Goal: Find specific page/section: Find specific page/section

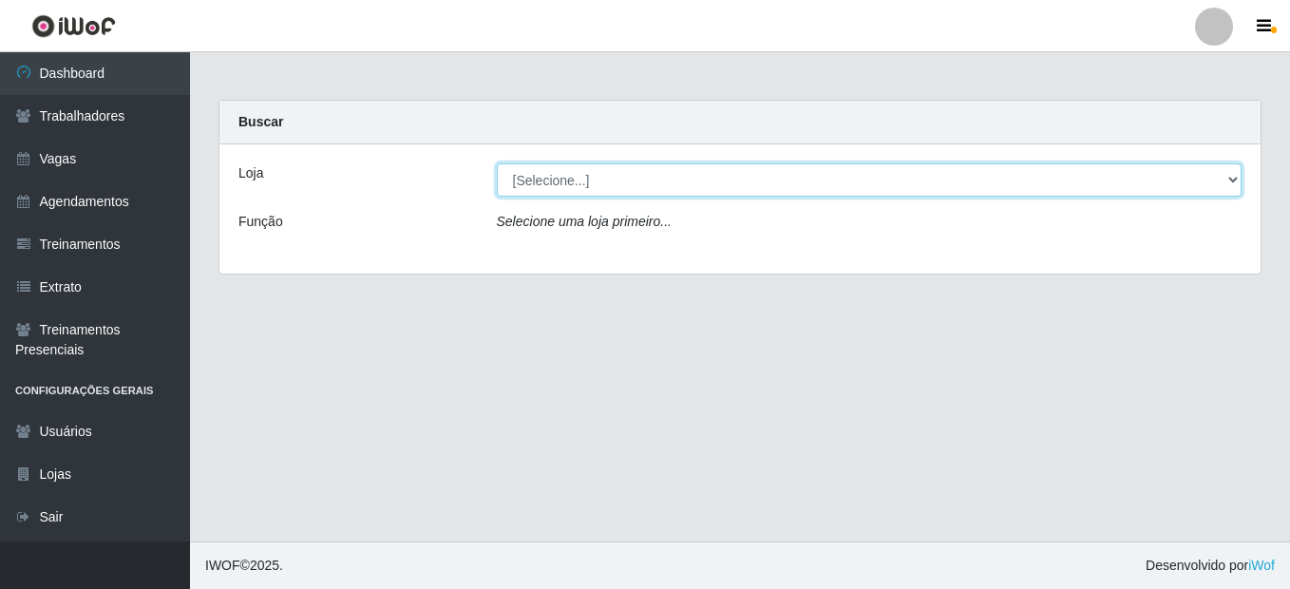
click at [560, 192] on select "[Selecione...] O Cestão - [PERSON_NAME]" at bounding box center [870, 179] width 746 height 33
select select "224"
click at [497, 163] on select "[Selecione...] O Cestão - [PERSON_NAME]" at bounding box center [870, 179] width 746 height 33
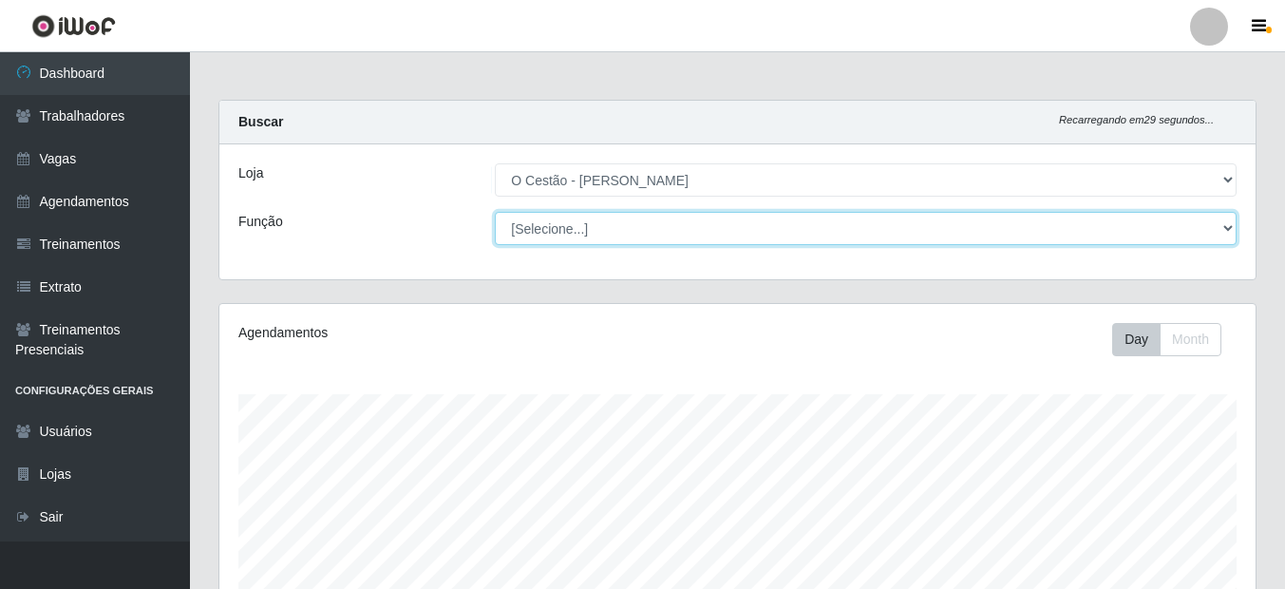
click at [568, 220] on select "[Selecione...] ASG ASG + ASG ++ Auxiliar de Estoque Auxiliar de Estoque + Auxil…" at bounding box center [866, 228] width 742 height 33
select select "72"
click at [495, 212] on select "[Selecione...] ASG ASG + ASG ++ Auxiliar de Estoque Auxiliar de Estoque + Auxil…" at bounding box center [866, 228] width 742 height 33
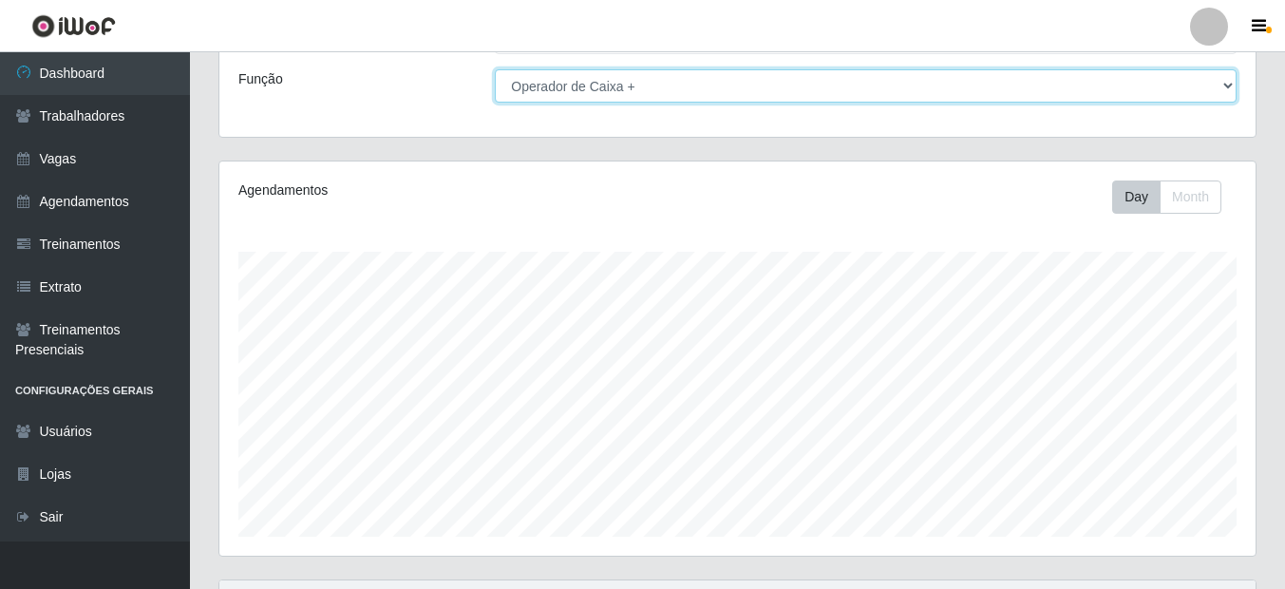
scroll to position [0, 0]
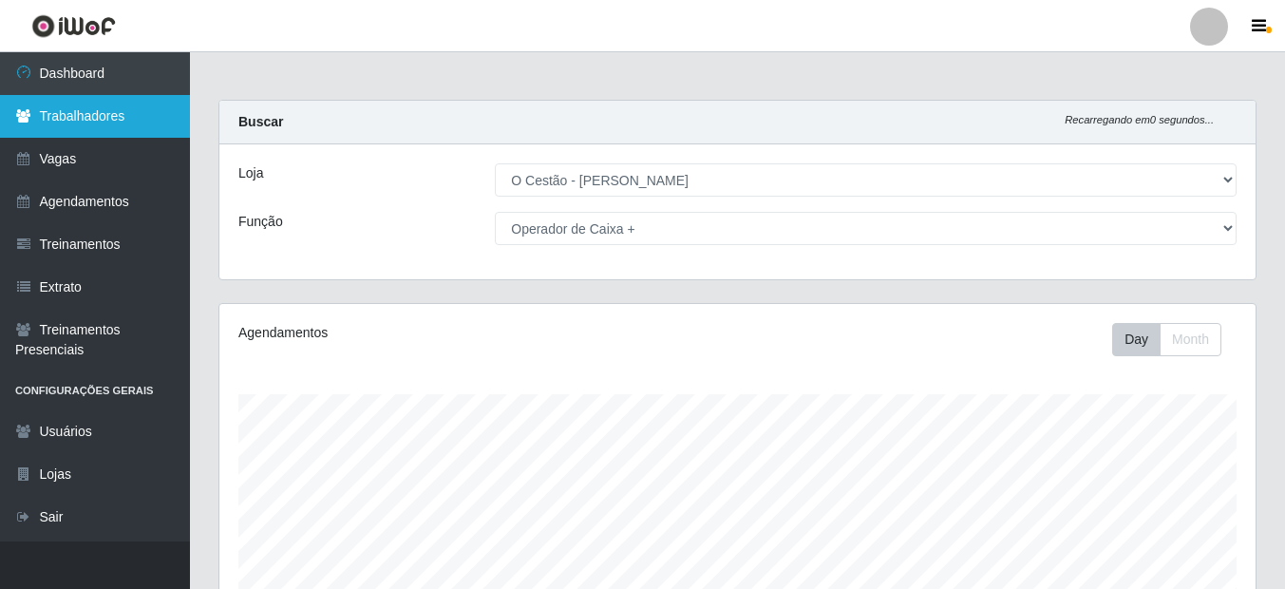
click at [62, 105] on link "Trabalhadores" at bounding box center [95, 116] width 190 height 43
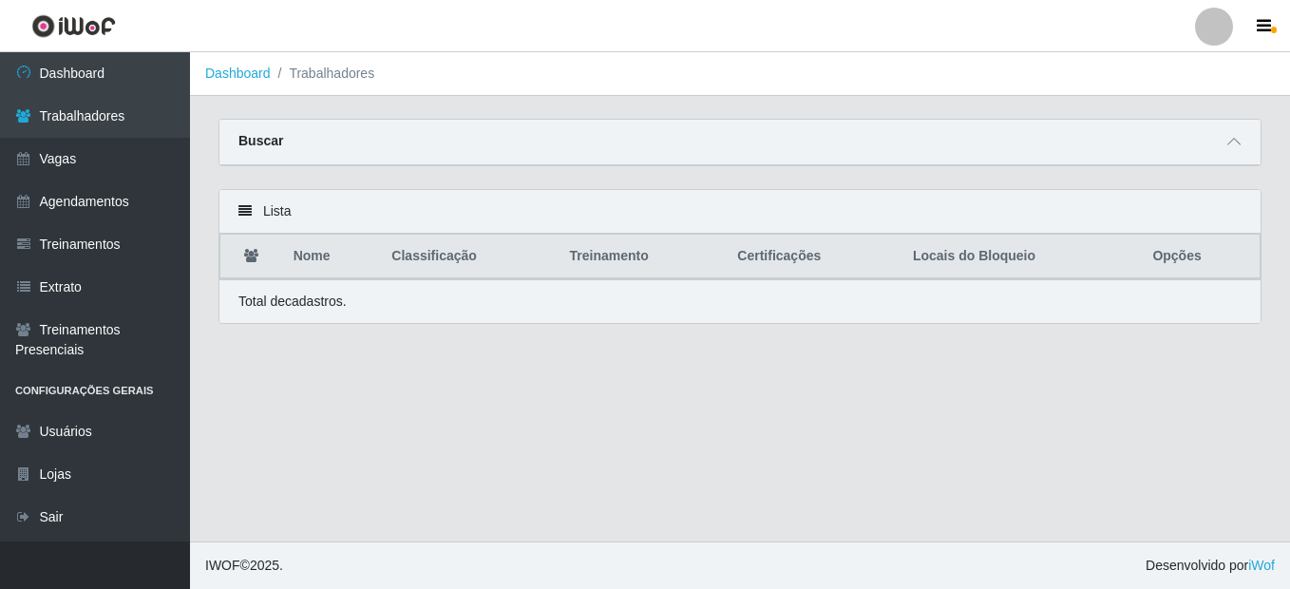
click at [375, 139] on div "Buscar" at bounding box center [739, 143] width 1041 height 46
click at [337, 209] on div "Lista" at bounding box center [739, 212] width 1041 height 44
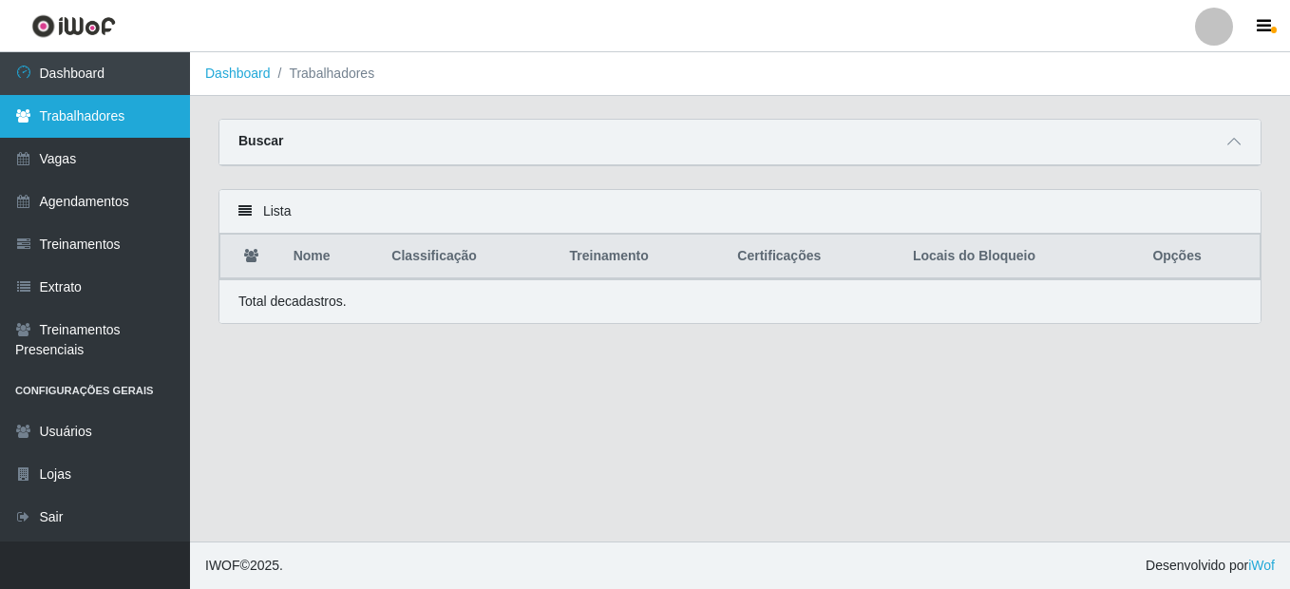
click at [93, 111] on link "Trabalhadores" at bounding box center [95, 116] width 190 height 43
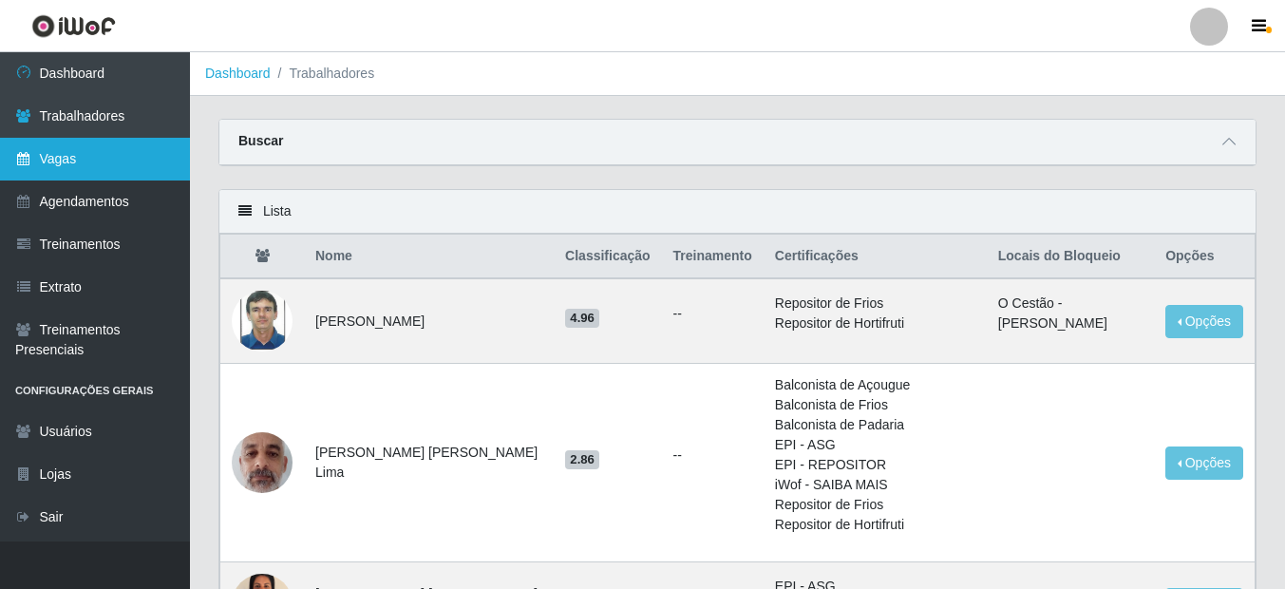
click at [108, 148] on link "Vagas" at bounding box center [95, 159] width 190 height 43
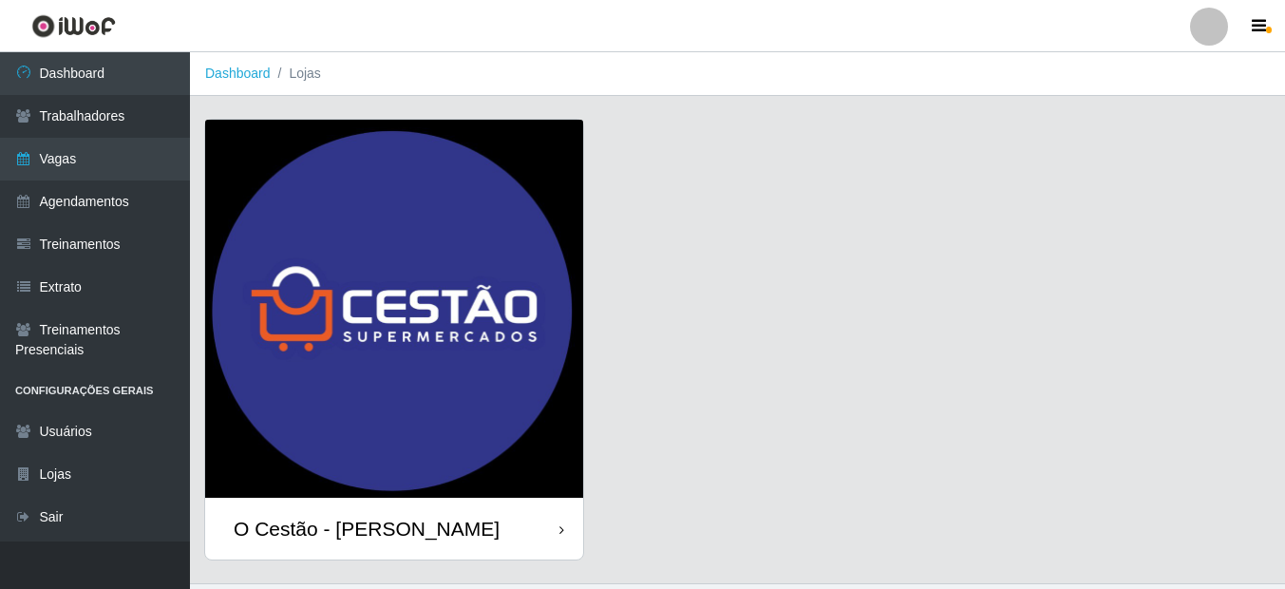
click at [401, 349] on img at bounding box center [394, 309] width 378 height 378
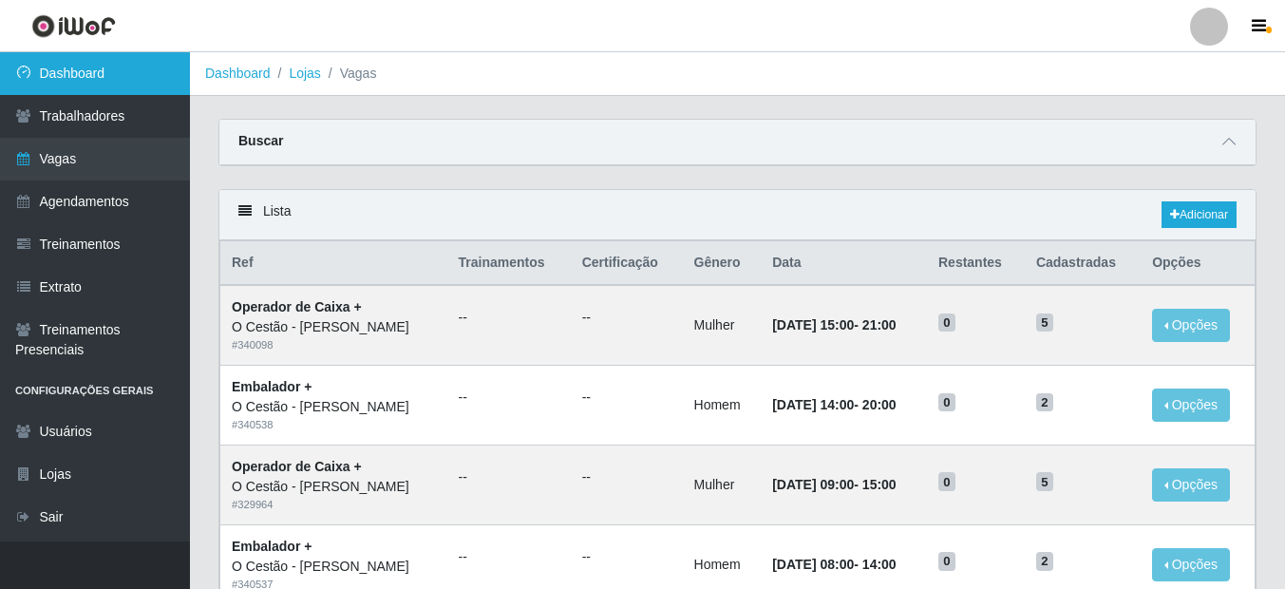
click at [122, 76] on link "Dashboard" at bounding box center [95, 73] width 190 height 43
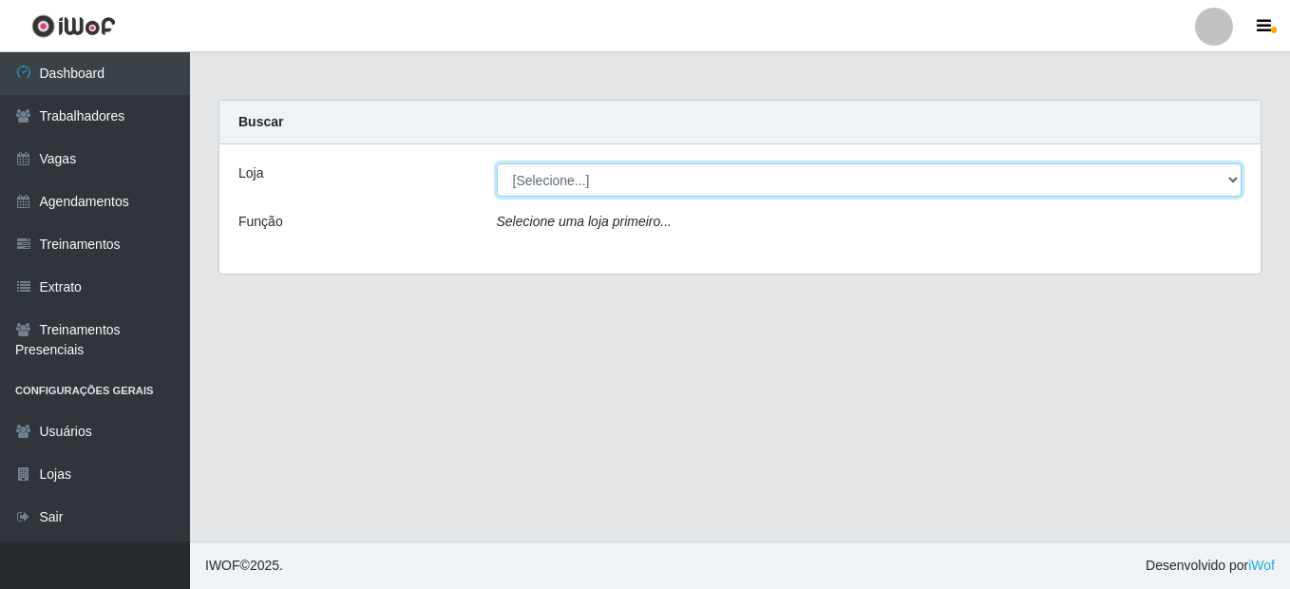
click at [586, 169] on select "[Selecione...] O Cestão - [PERSON_NAME]" at bounding box center [870, 179] width 746 height 33
select select "224"
click at [497, 163] on select "[Selecione...] O Cestão - [PERSON_NAME]" at bounding box center [870, 179] width 746 height 33
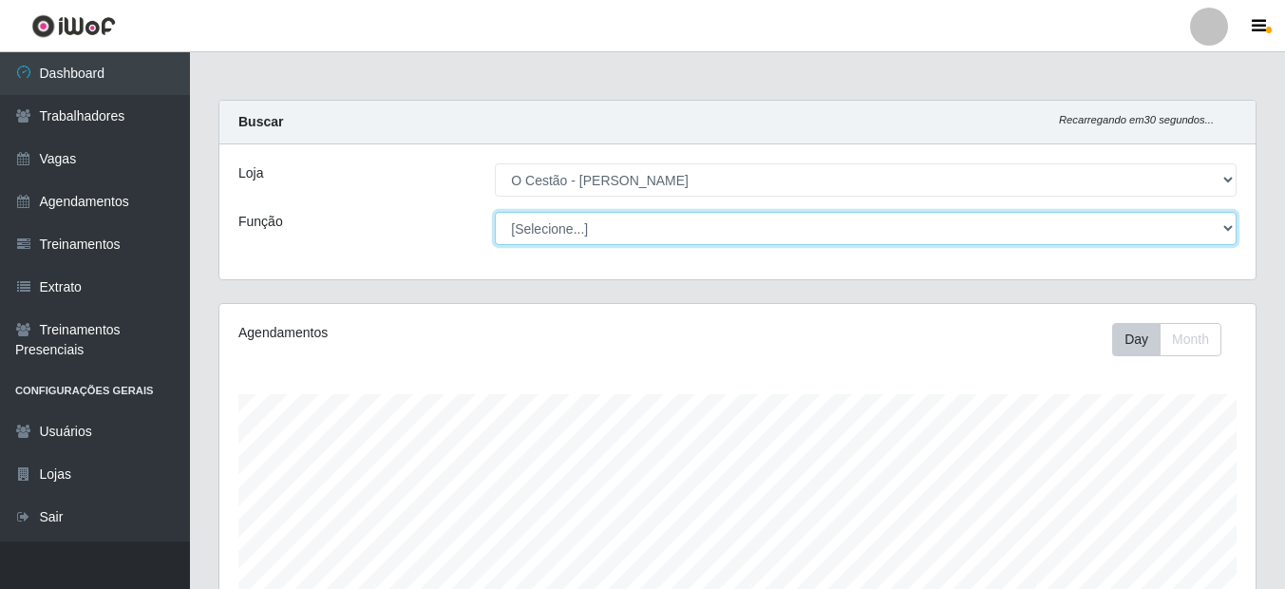
scroll to position [394, 1036]
click at [597, 231] on select "[Selecione...] ASG ASG + ASG ++ Auxiliar de Estoque Auxiliar de Estoque + Auxil…" at bounding box center [866, 228] width 742 height 33
select select "72"
click at [495, 212] on select "[Selecione...] ASG ASG + ASG ++ Auxiliar de Estoque Auxiliar de Estoque + Auxil…" at bounding box center [866, 228] width 742 height 33
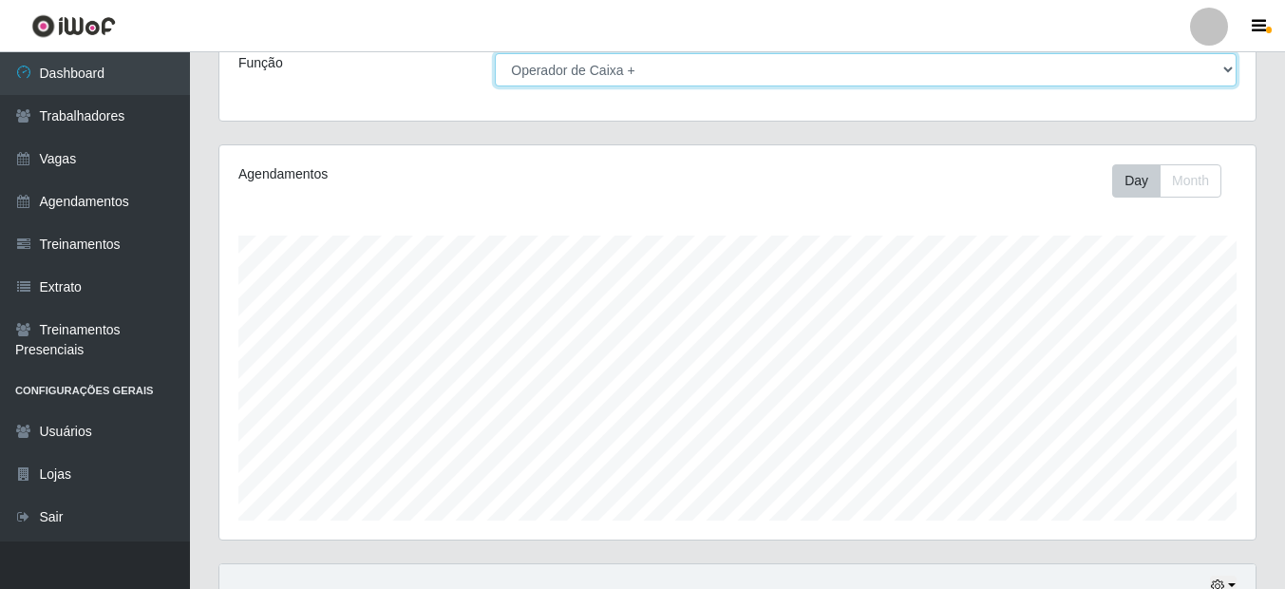
scroll to position [0, 0]
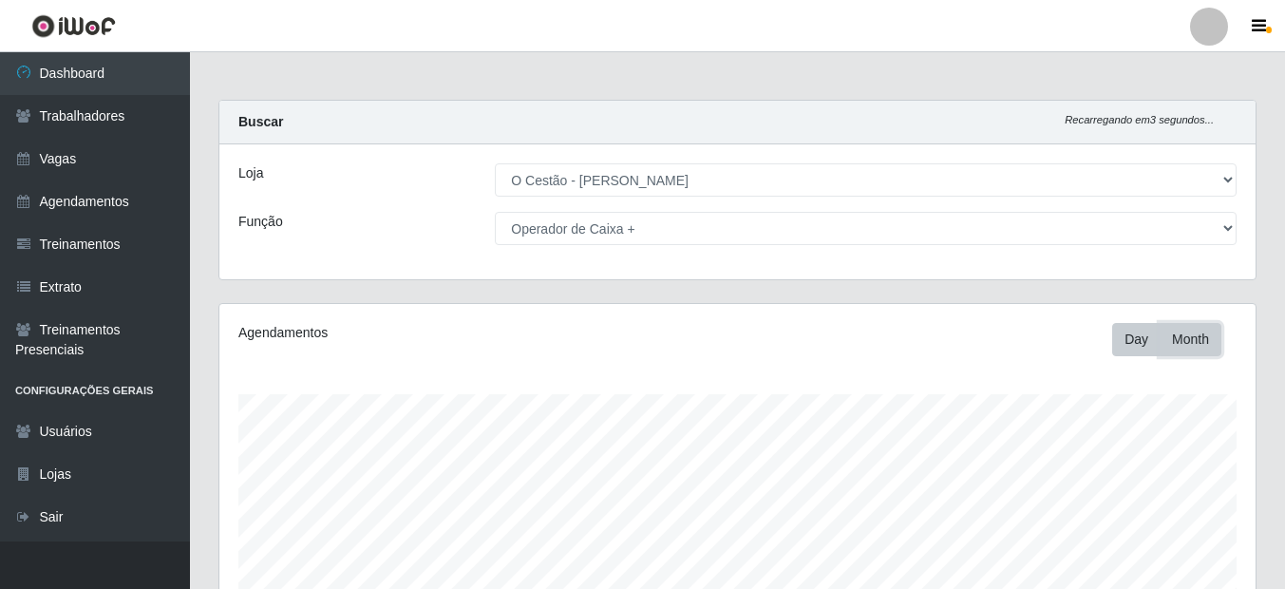
click at [1195, 333] on button "Month" at bounding box center [1191, 339] width 62 height 33
click at [1130, 338] on button "Day" at bounding box center [1136, 339] width 48 height 33
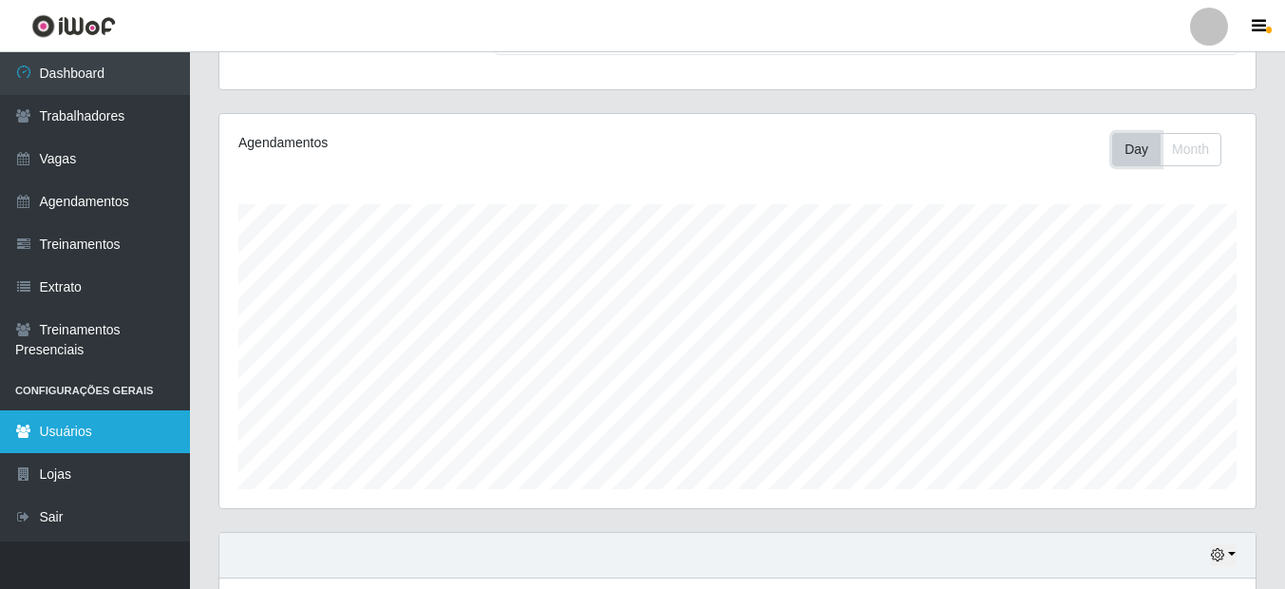
scroll to position [334, 0]
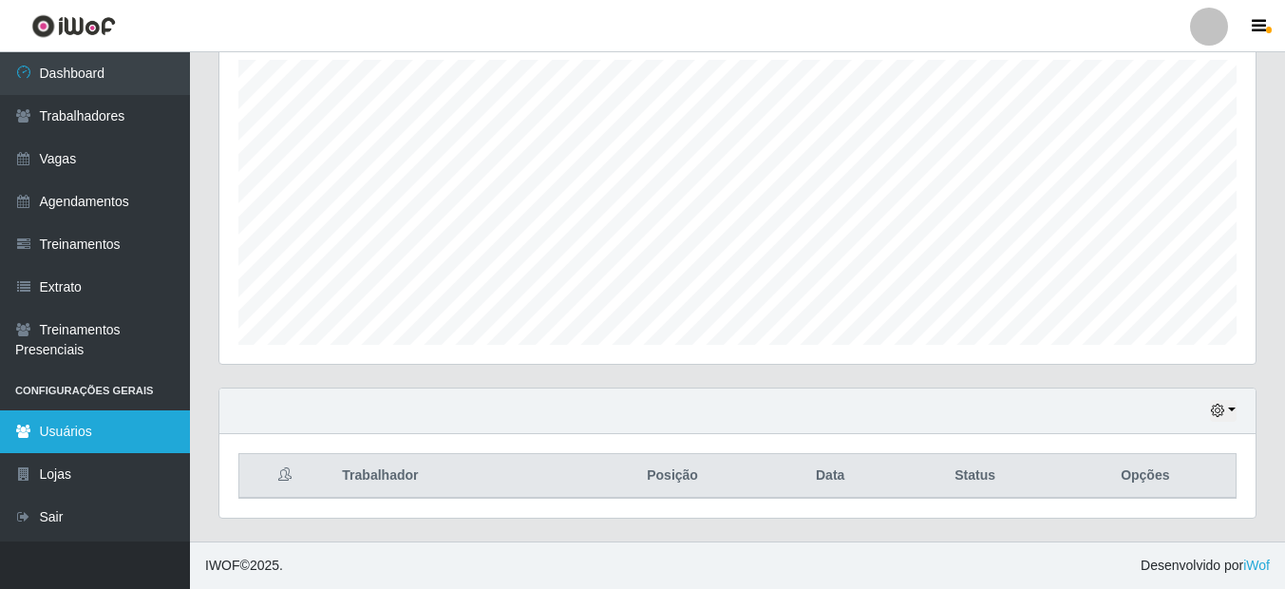
click at [116, 436] on link "Usuários" at bounding box center [95, 431] width 190 height 43
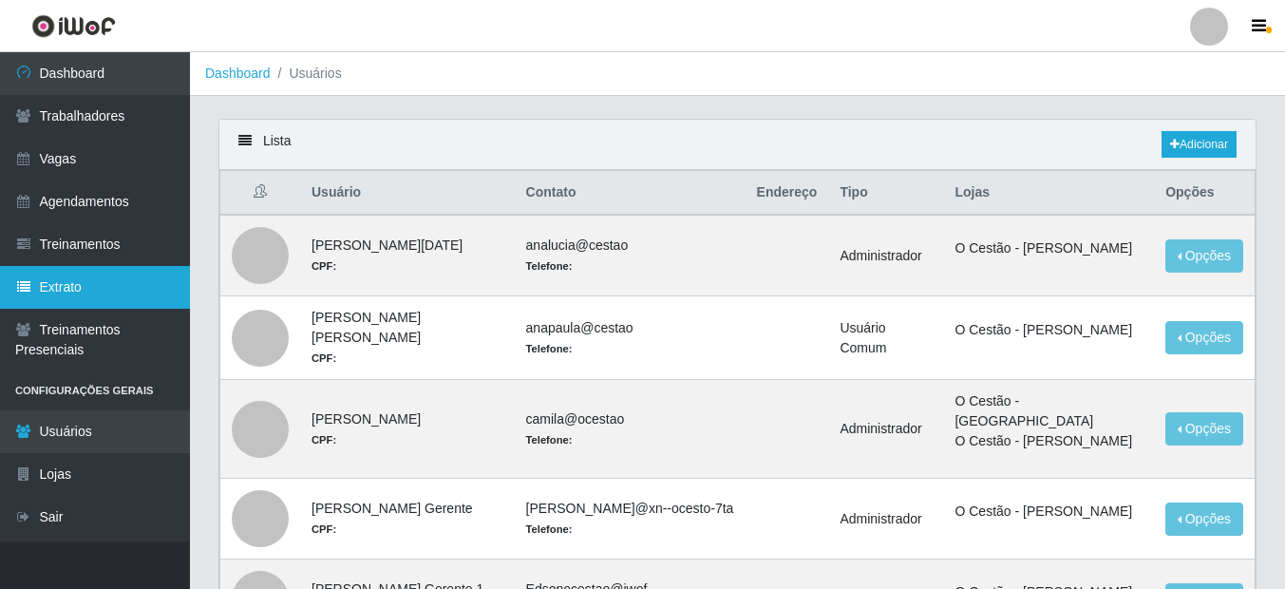
click at [141, 283] on link "Extrato" at bounding box center [95, 287] width 190 height 43
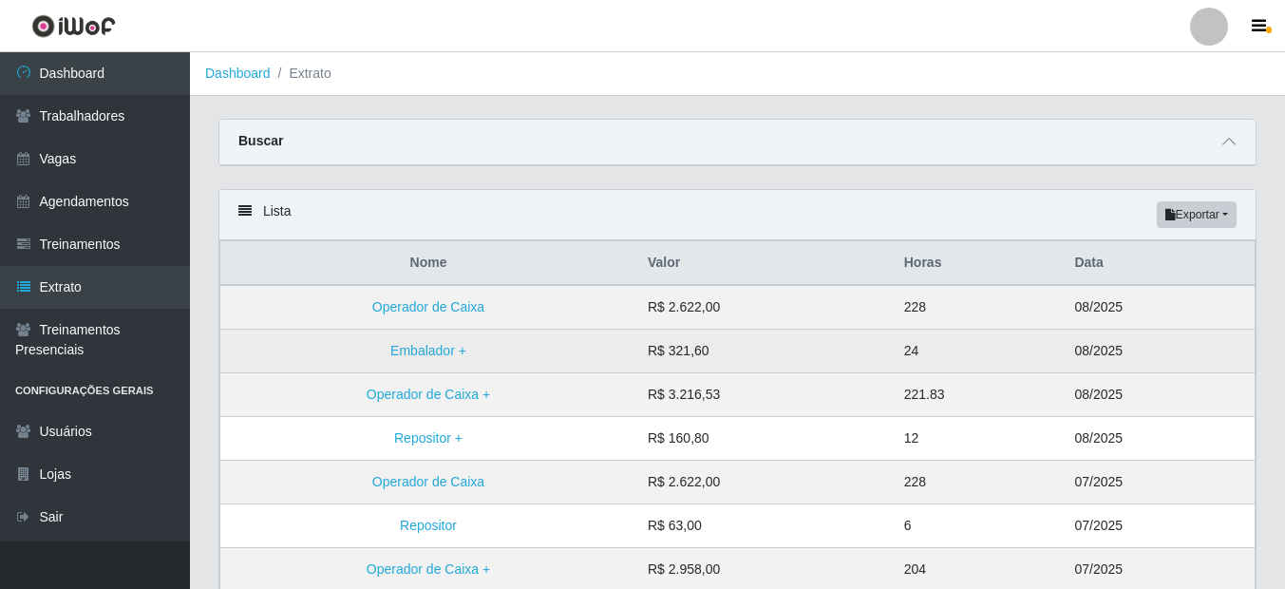
scroll to position [95, 0]
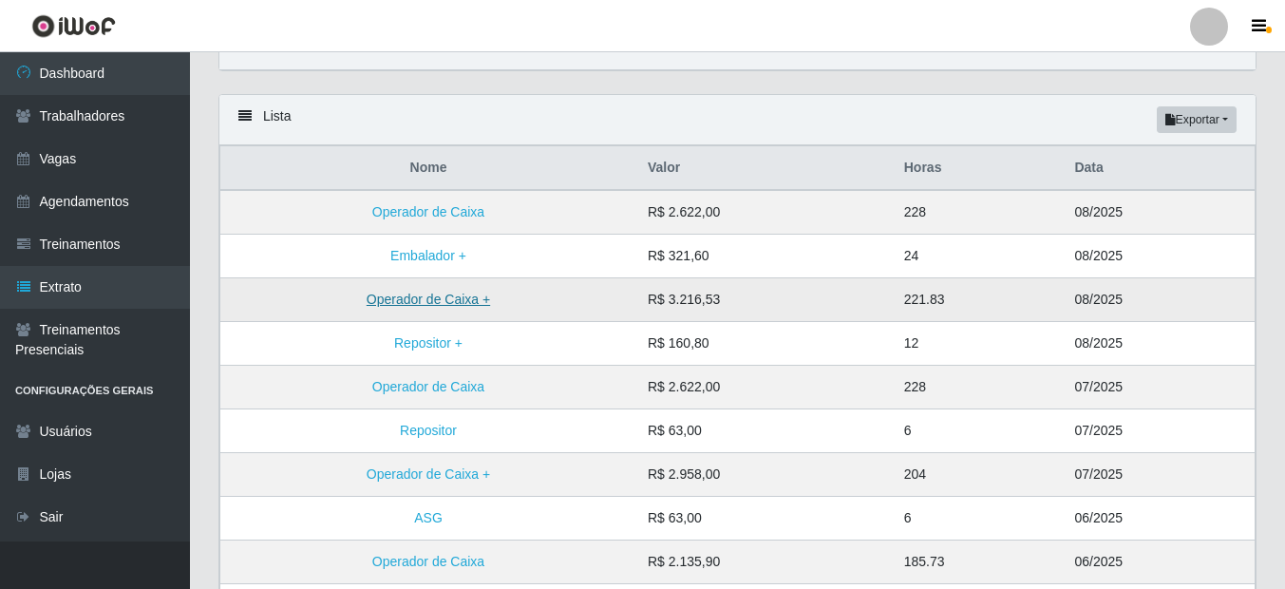
click at [484, 297] on link "Operador de Caixa +" at bounding box center [429, 299] width 124 height 15
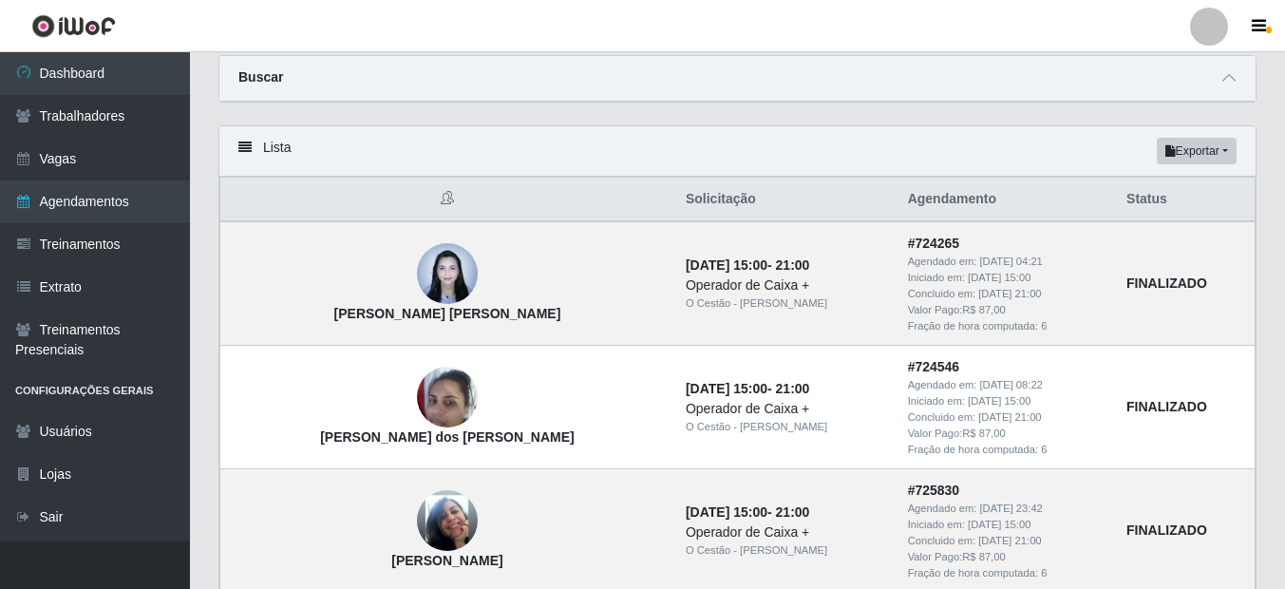
scroll to position [95, 0]
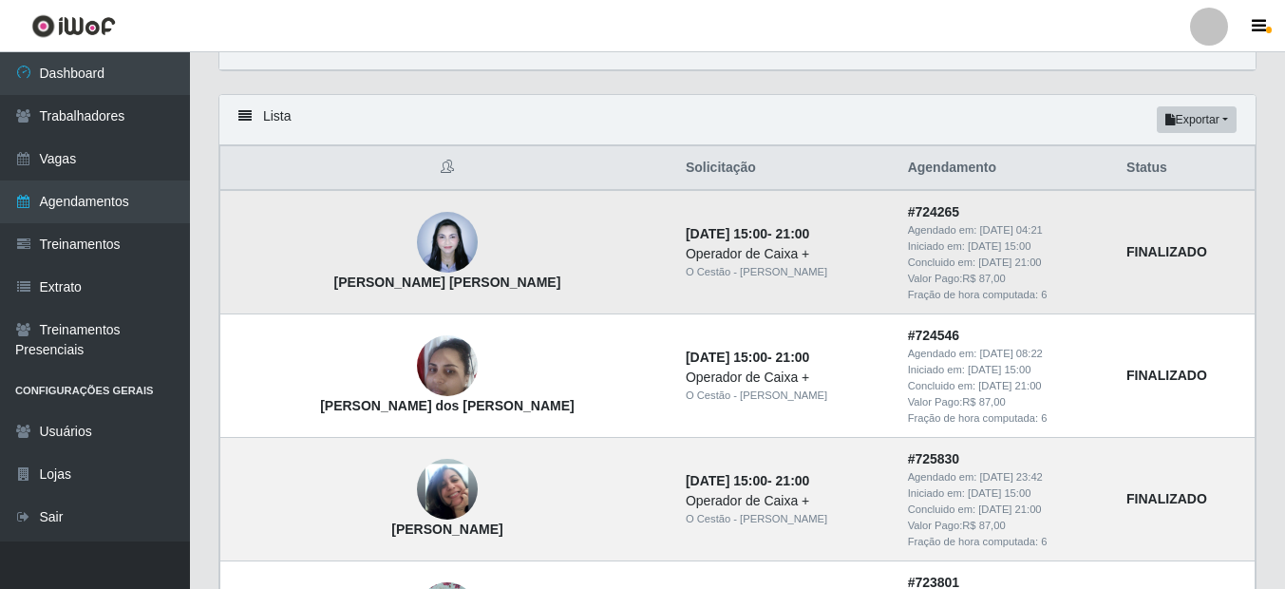
click at [417, 242] on img at bounding box center [447, 242] width 61 height 81
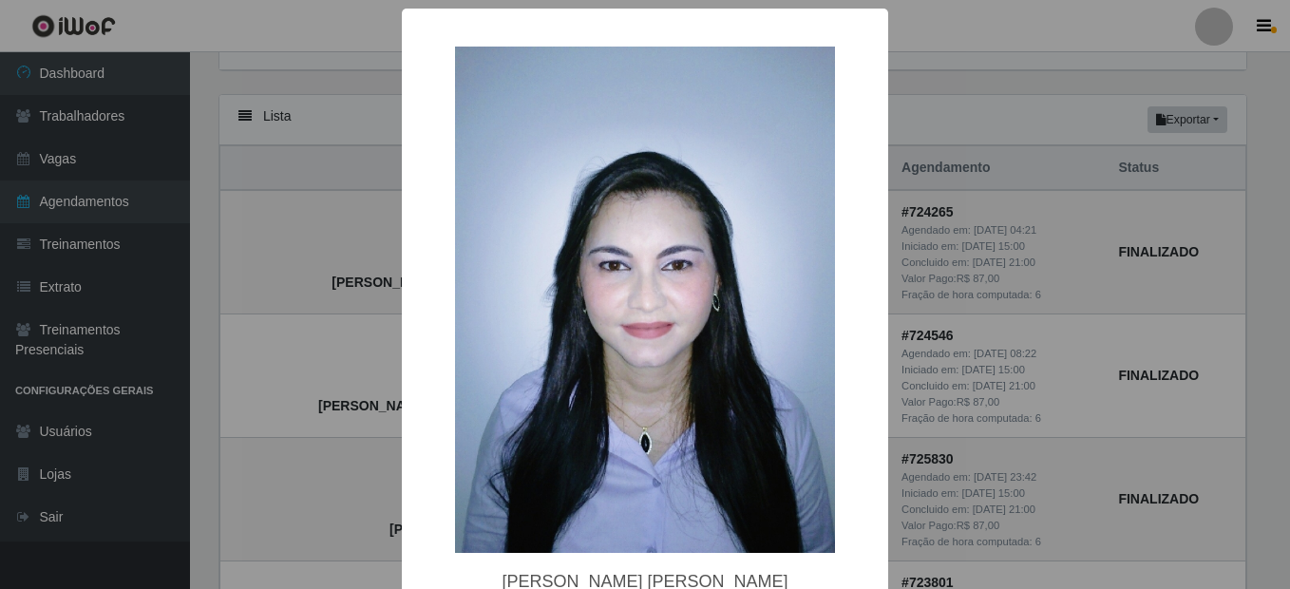
click at [308, 229] on div "× [PERSON_NAME] [PERSON_NAME] OK Cancel" at bounding box center [645, 294] width 1290 height 589
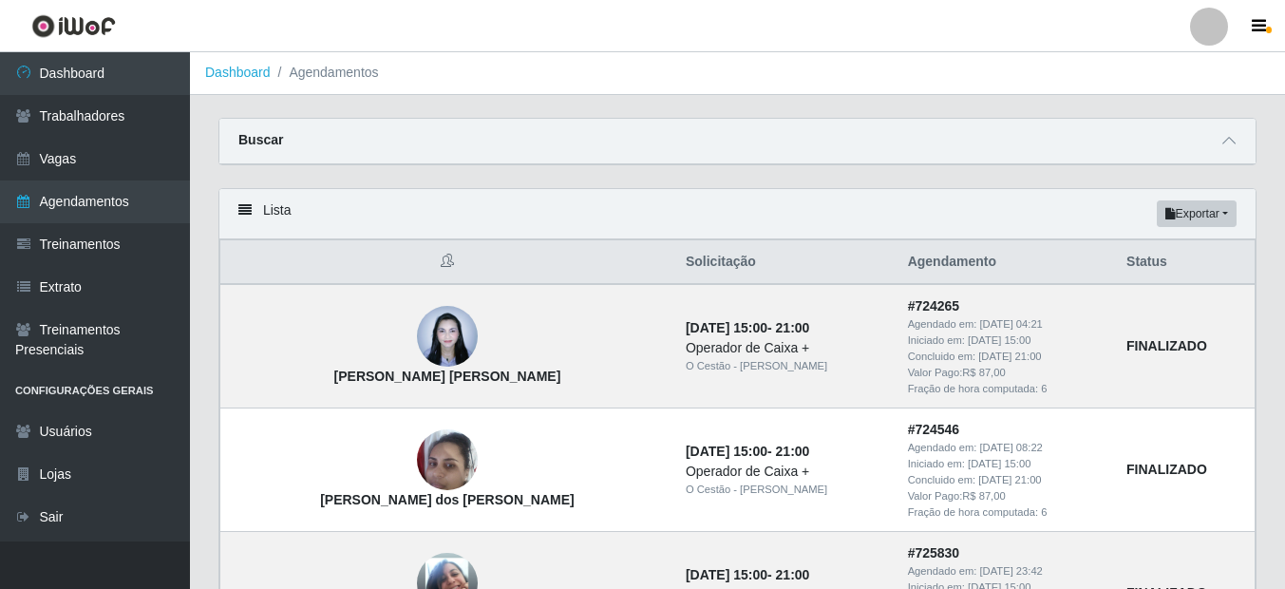
scroll to position [0, 0]
